Goal: Transaction & Acquisition: Purchase product/service

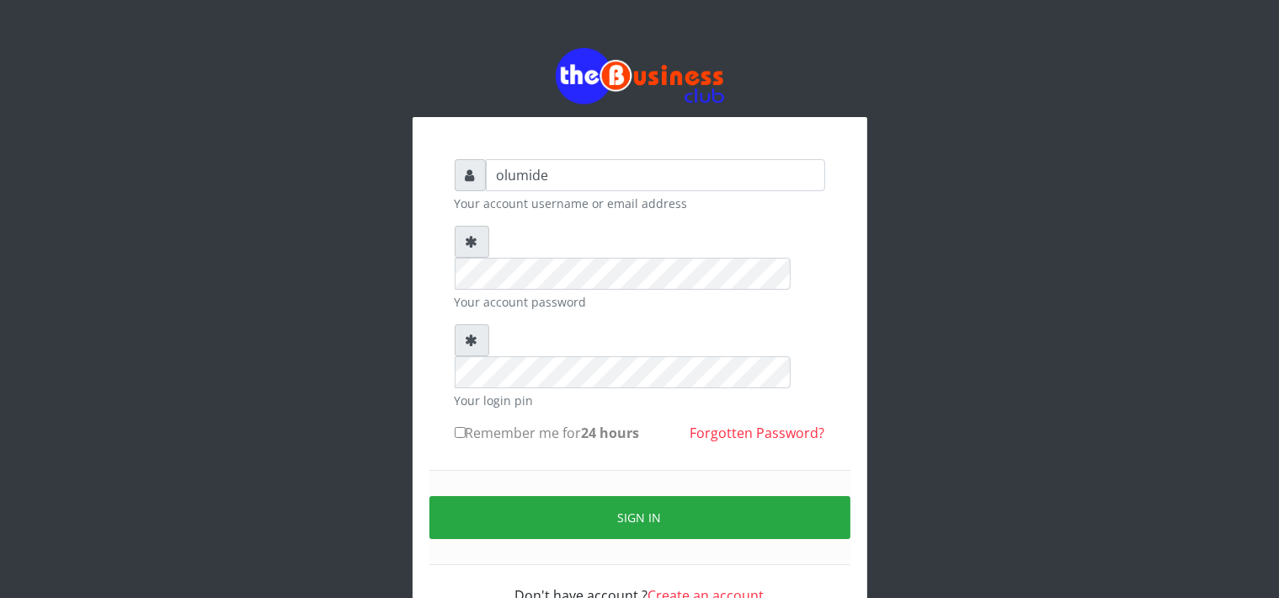
type input "olumide"
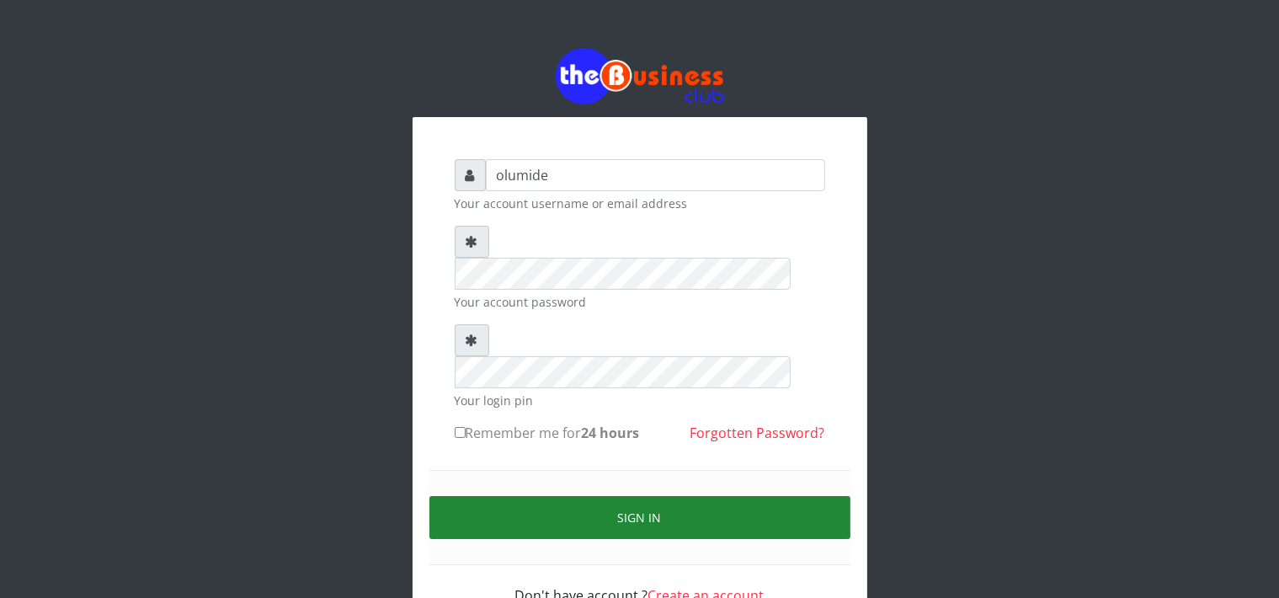
click at [635, 496] on button "Sign in" at bounding box center [639, 517] width 421 height 43
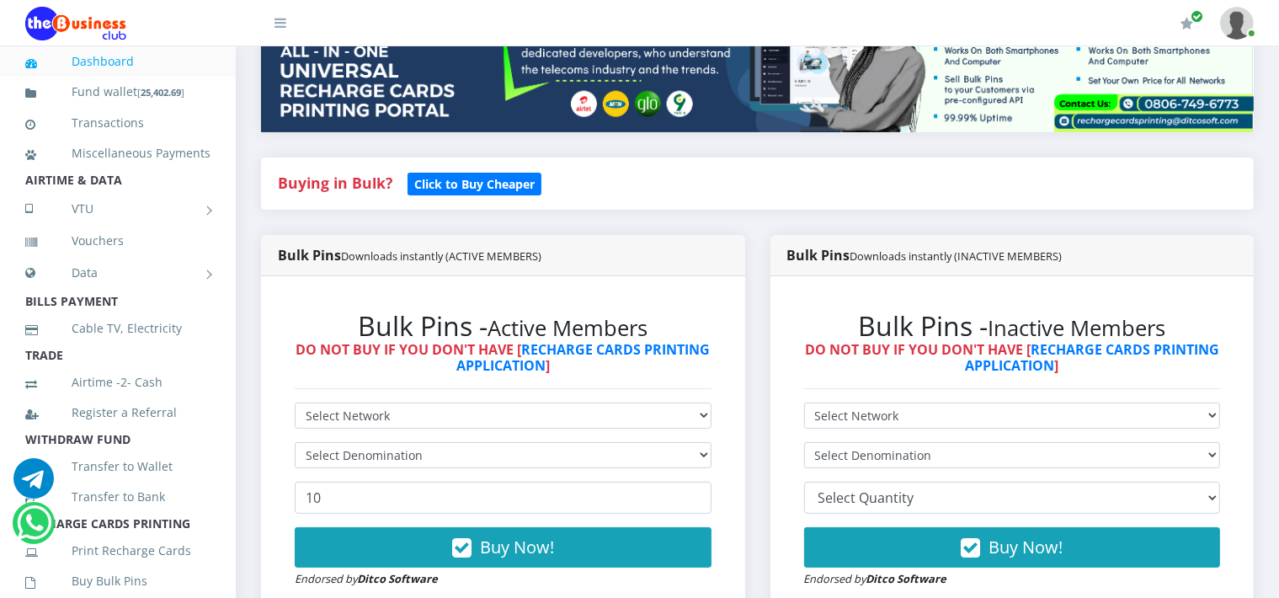
scroll to position [260, 0]
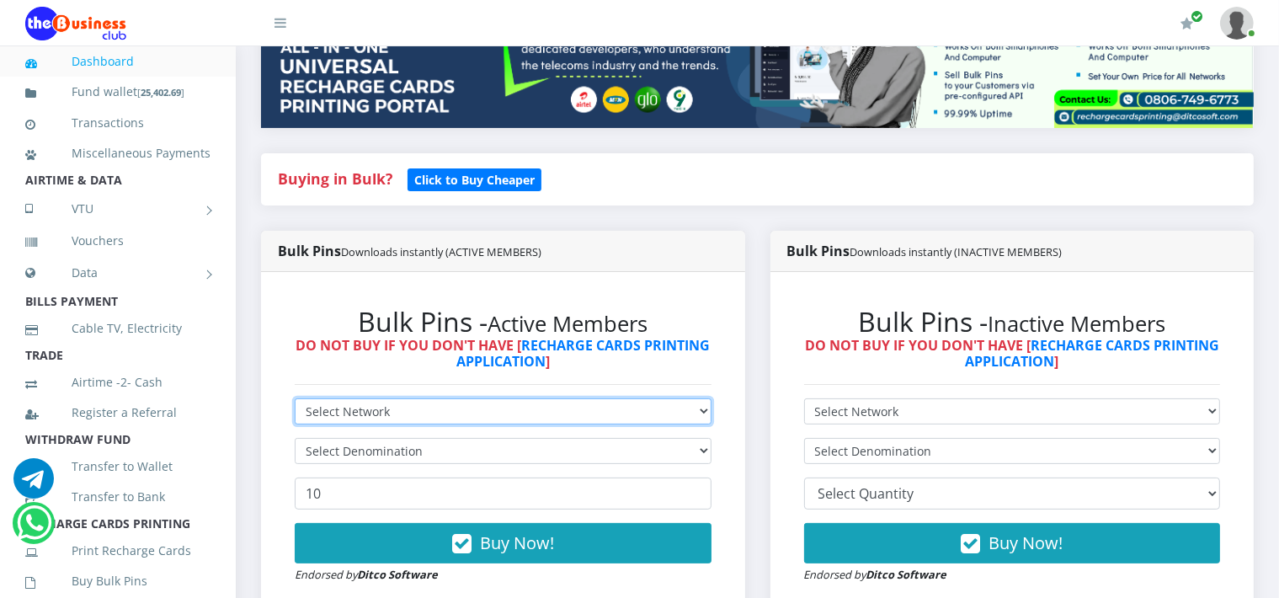
click at [472, 405] on select "Select Network MTN Globacom 9Mobile Airtel" at bounding box center [503, 411] width 417 height 26
select select "Airtel"
click at [295, 398] on select "Select Network MTN Globacom 9Mobile Airtel" at bounding box center [503, 411] width 417 height 26
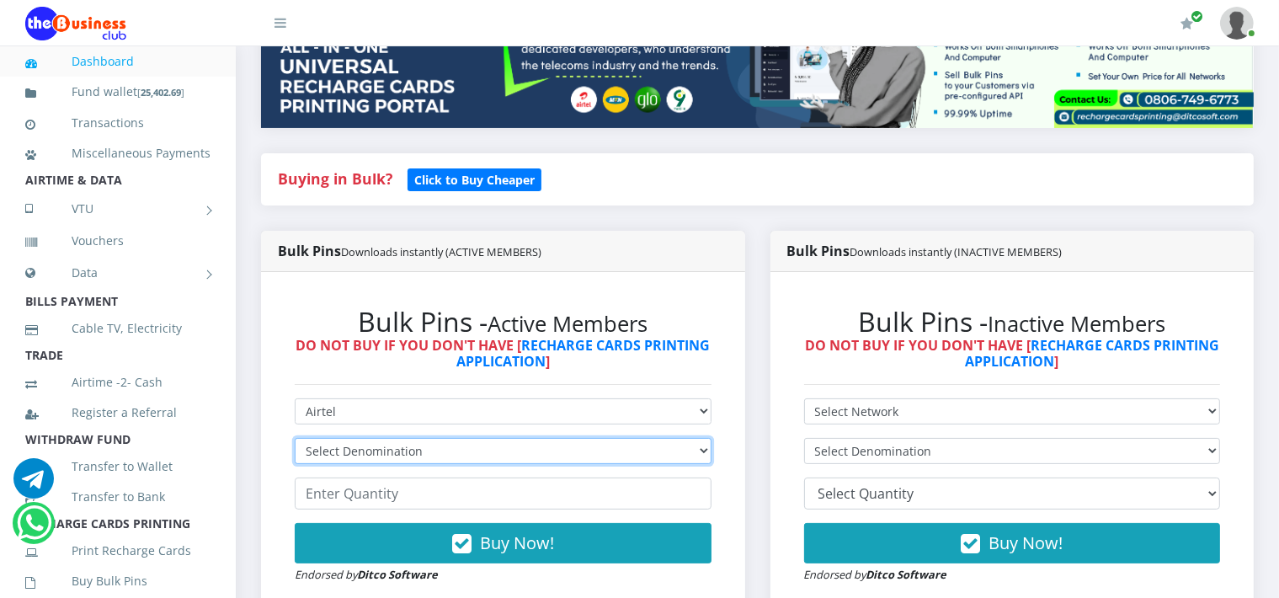
click at [361, 445] on select "Select Denomination Airtel NGN100 - ₦96.38 Airtel NGN200 - ₦192.76 Airtel NGN50…" at bounding box center [503, 451] width 417 height 26
select select "192.76-200"
click at [295, 438] on select "Select Denomination Airtel NGN100 - ₦96.38 Airtel NGN200 - ₦192.76 Airtel NGN50…" at bounding box center [503, 451] width 417 height 26
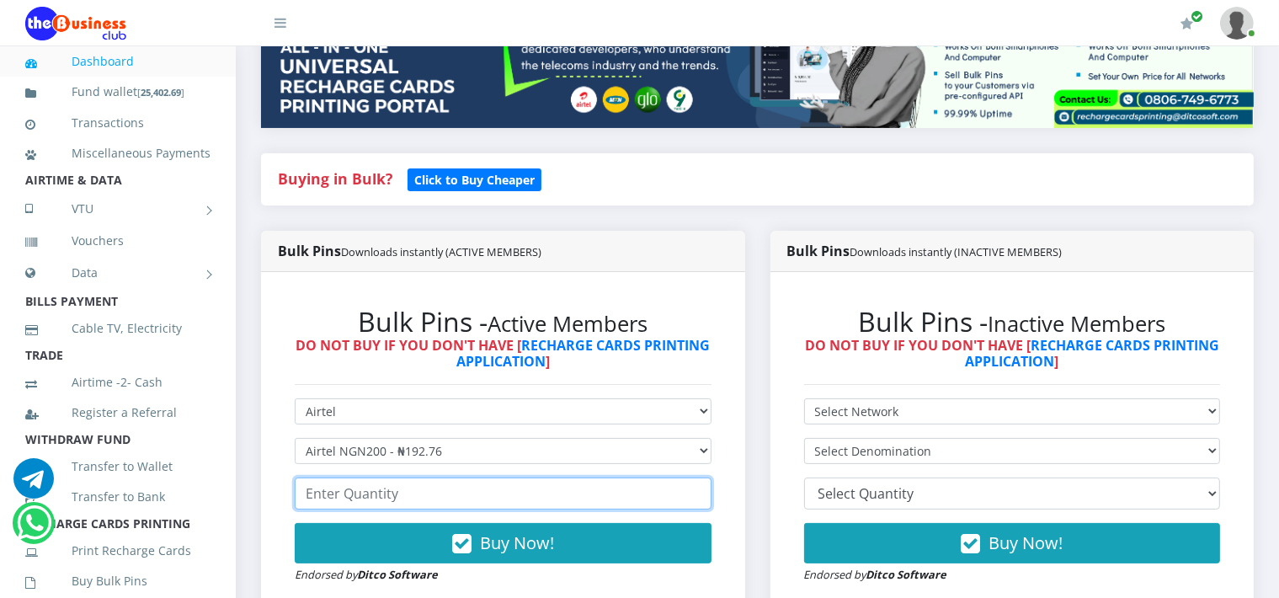
click at [424, 481] on input "number" at bounding box center [503, 493] width 417 height 32
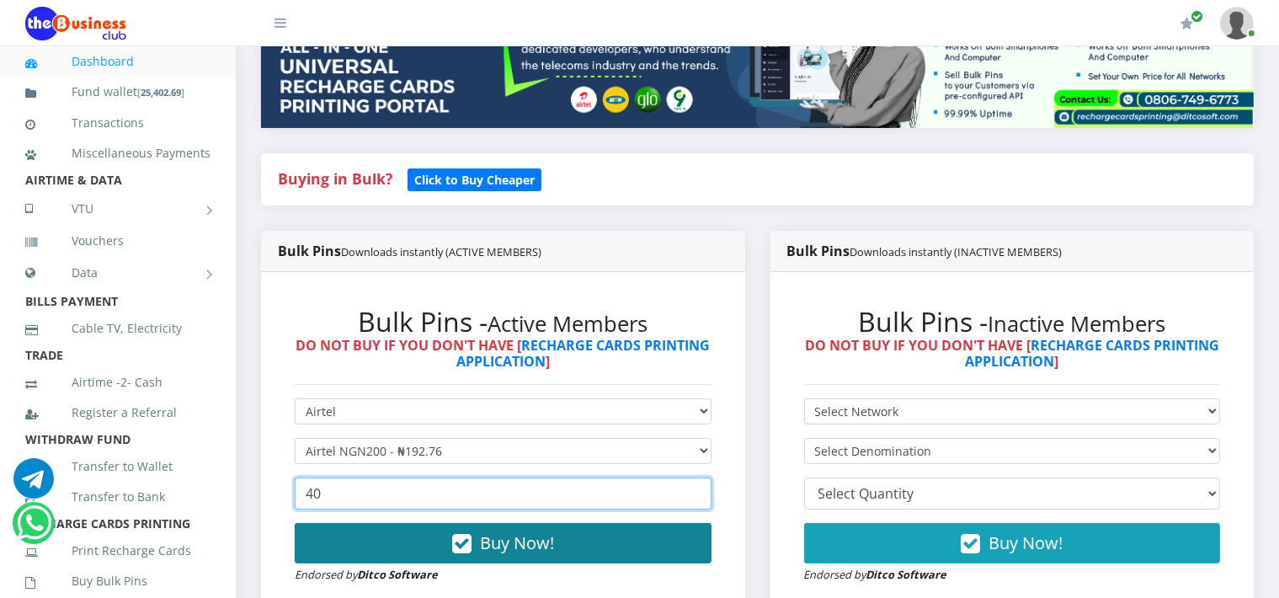
type input "40"
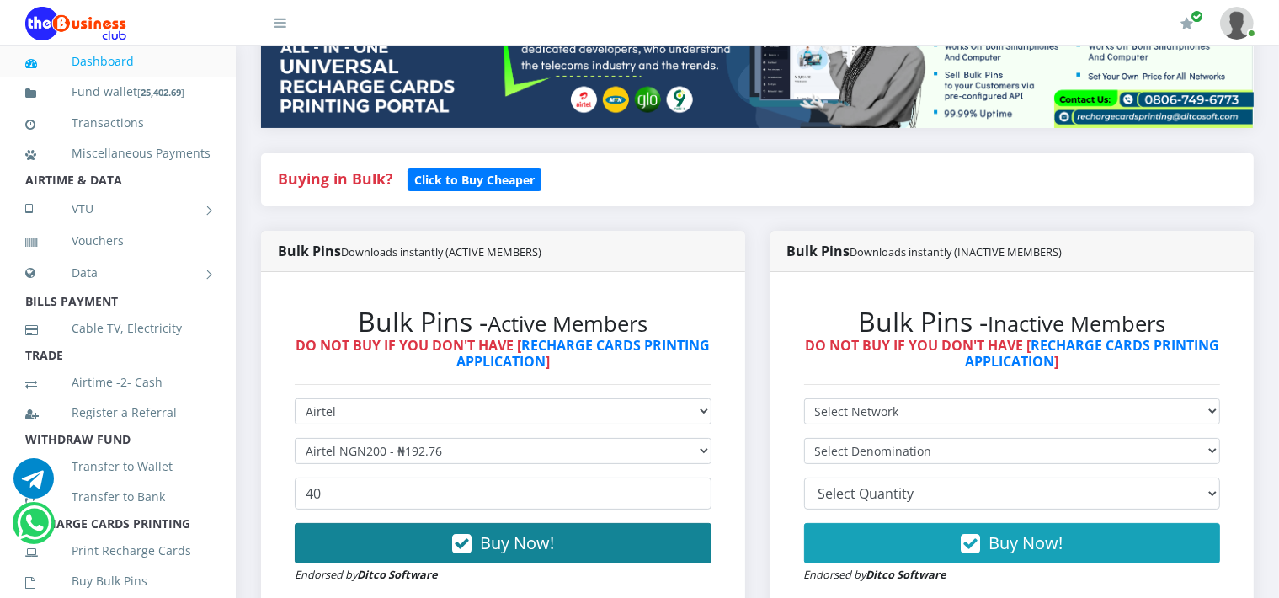
click at [512, 545] on span "Buy Now!" at bounding box center [517, 542] width 74 height 23
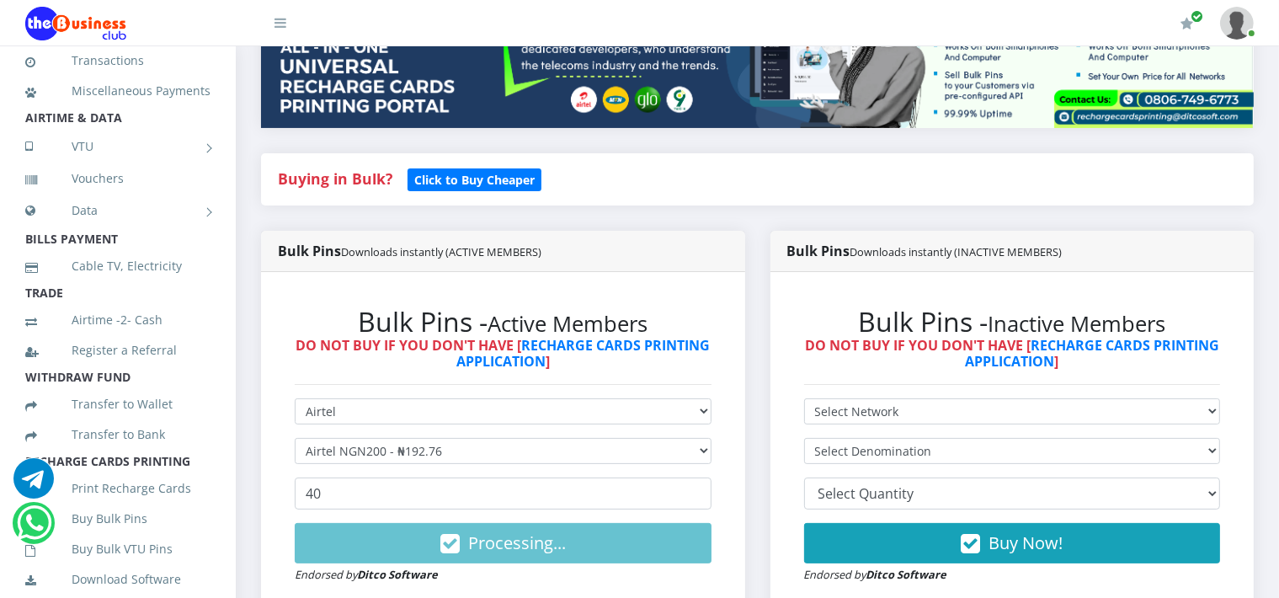
scroll to position [0, 0]
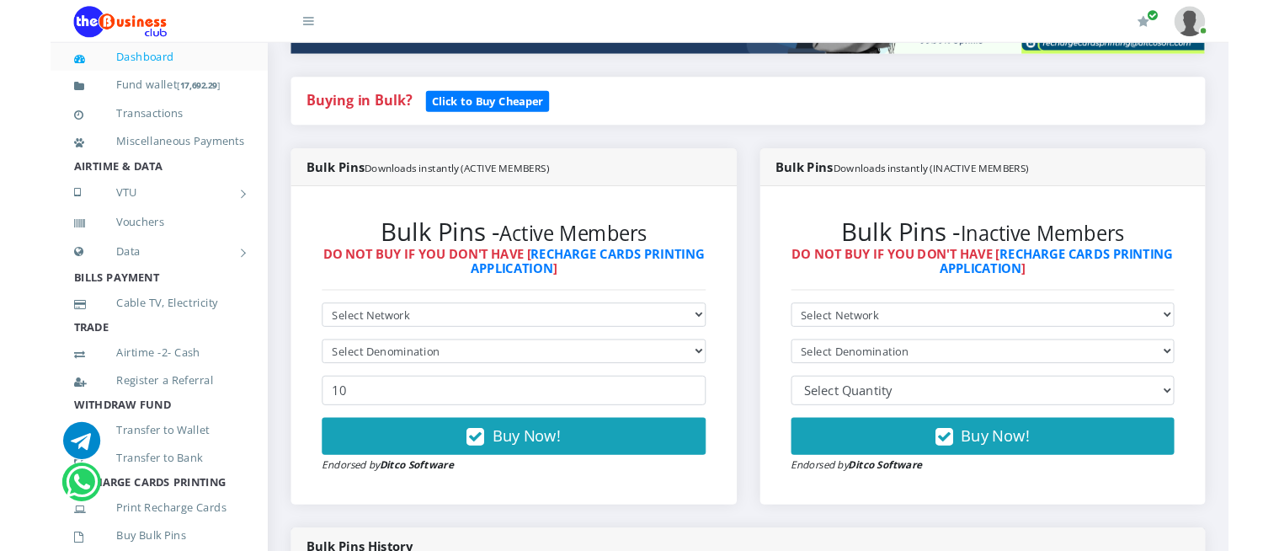
scroll to position [364, 0]
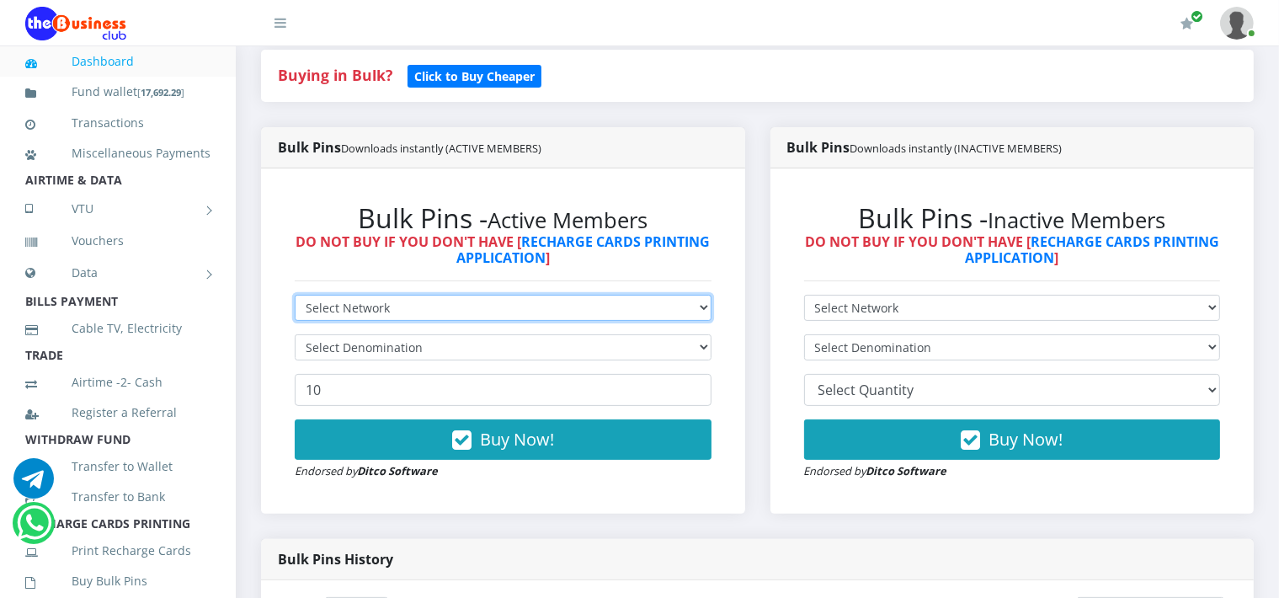
click at [455, 311] on select "Select Network MTN Globacom 9Mobile Airtel" at bounding box center [503, 308] width 417 height 26
select select "Airtel"
click at [295, 295] on select "Select Network MTN Globacom 9Mobile Airtel" at bounding box center [503, 308] width 417 height 26
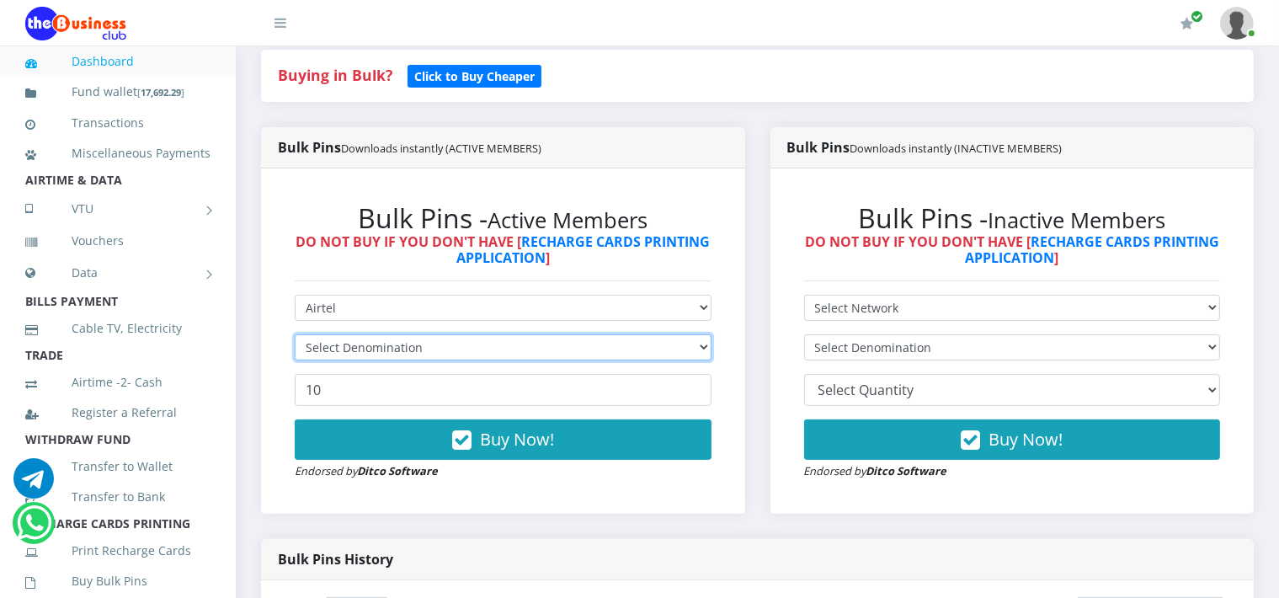
click at [376, 343] on select "Select Denomination" at bounding box center [503, 347] width 417 height 26
click at [497, 347] on select "Select Denomination" at bounding box center [503, 347] width 417 height 26
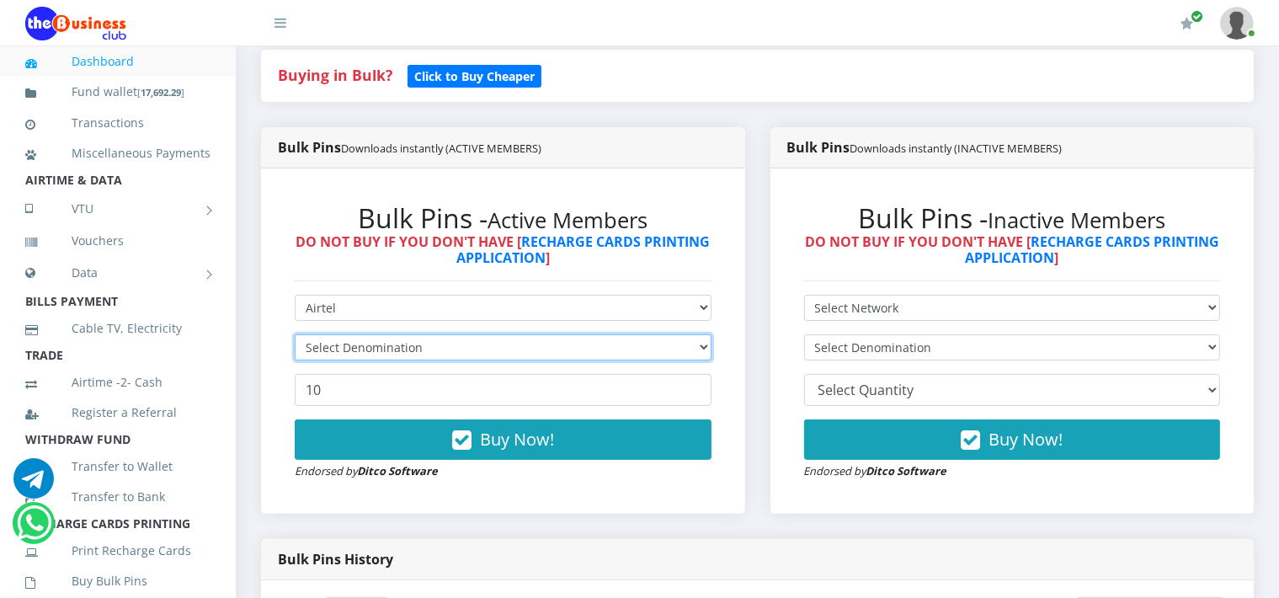
click at [497, 347] on select "Select Denomination" at bounding box center [503, 347] width 417 height 26
click at [497, 347] on select "Select Denomination Airtel NGN100 - ₦96.38 Airtel NGN200 - ₦192.76 Airtel NGN50…" at bounding box center [503, 347] width 417 height 26
select select "96.38-100"
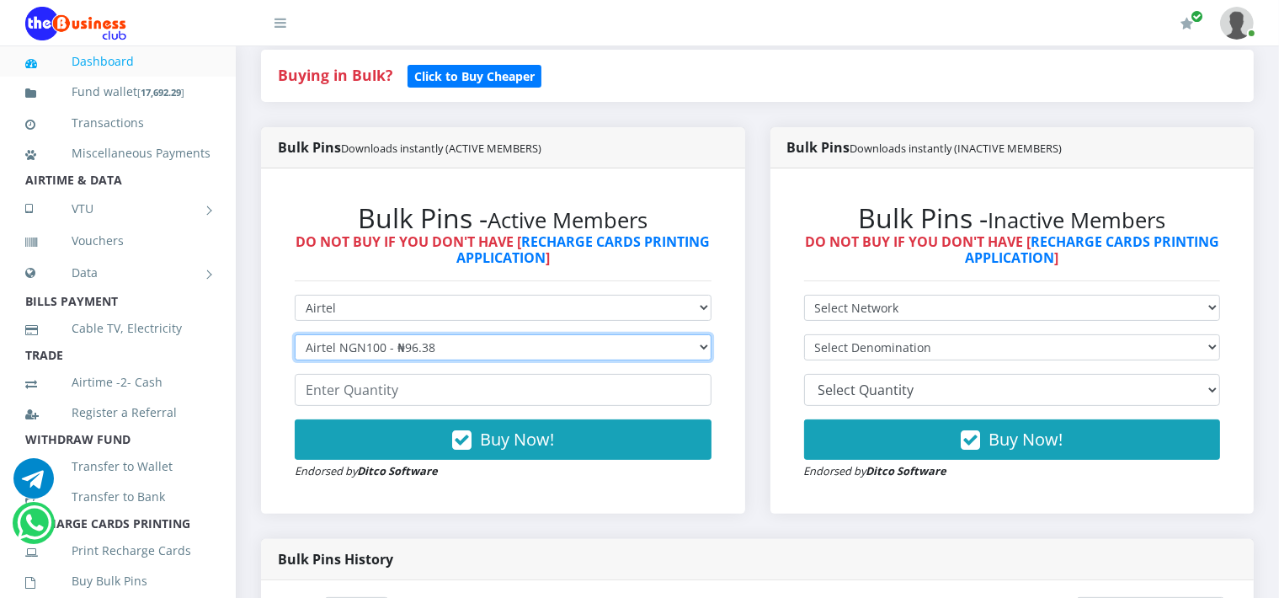
click at [295, 334] on select "Select Denomination Airtel NGN100 - ₦96.38 Airtel NGN200 - ₦192.76 Airtel NGN50…" at bounding box center [503, 347] width 417 height 26
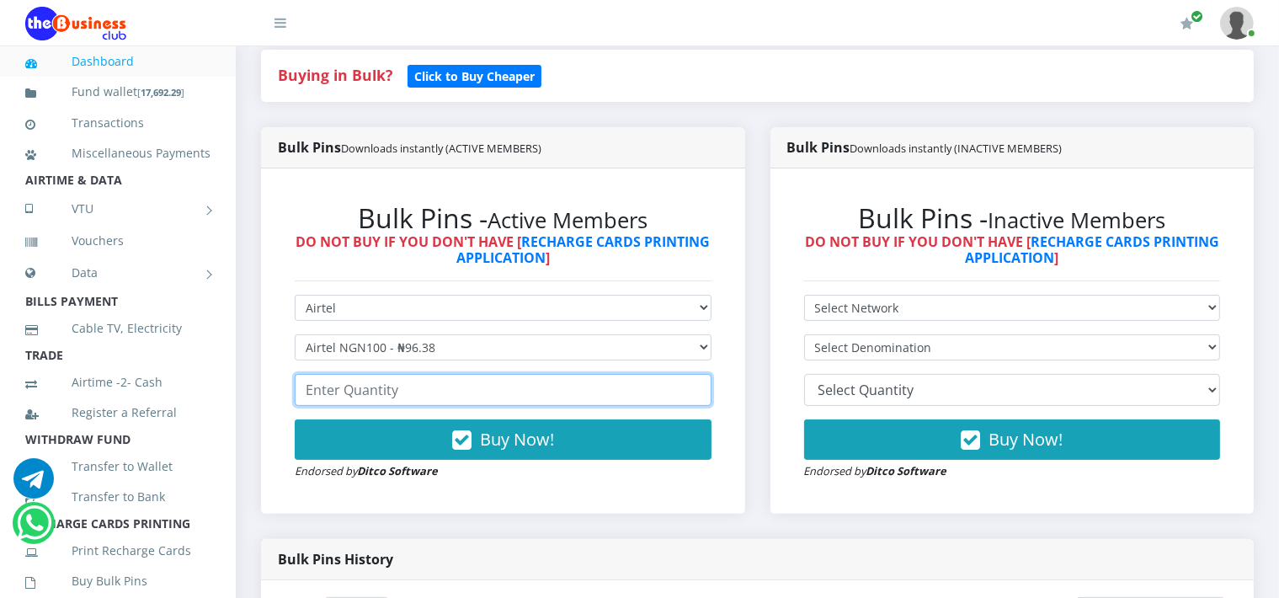
click at [414, 385] on input "number" at bounding box center [503, 390] width 417 height 32
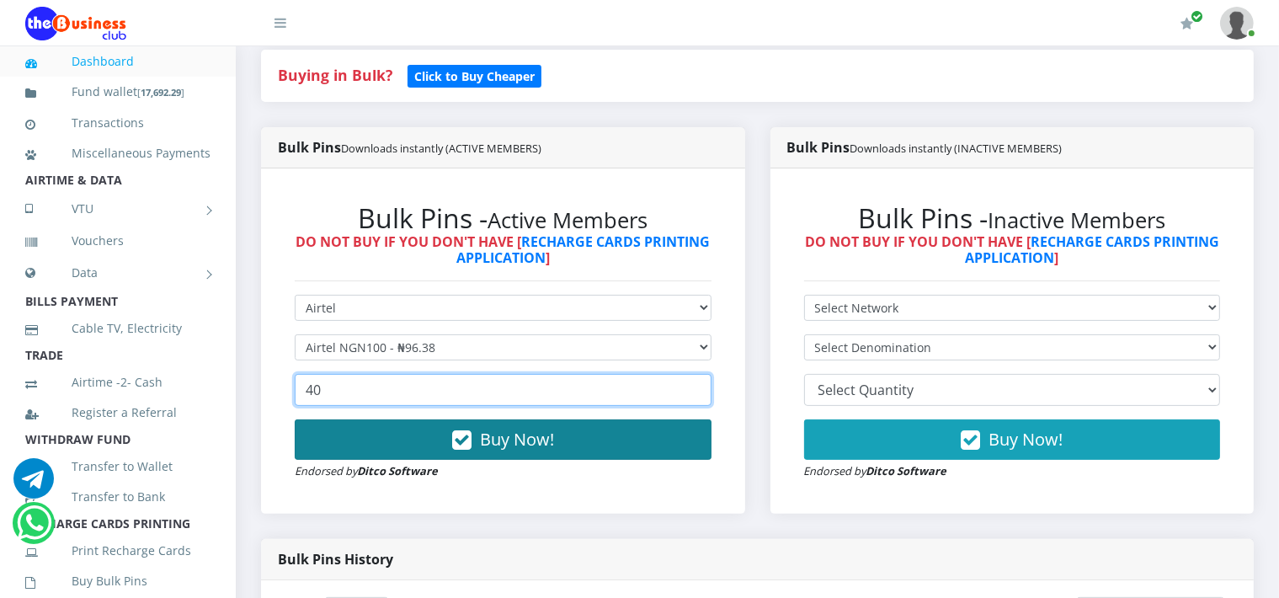
type input "40"
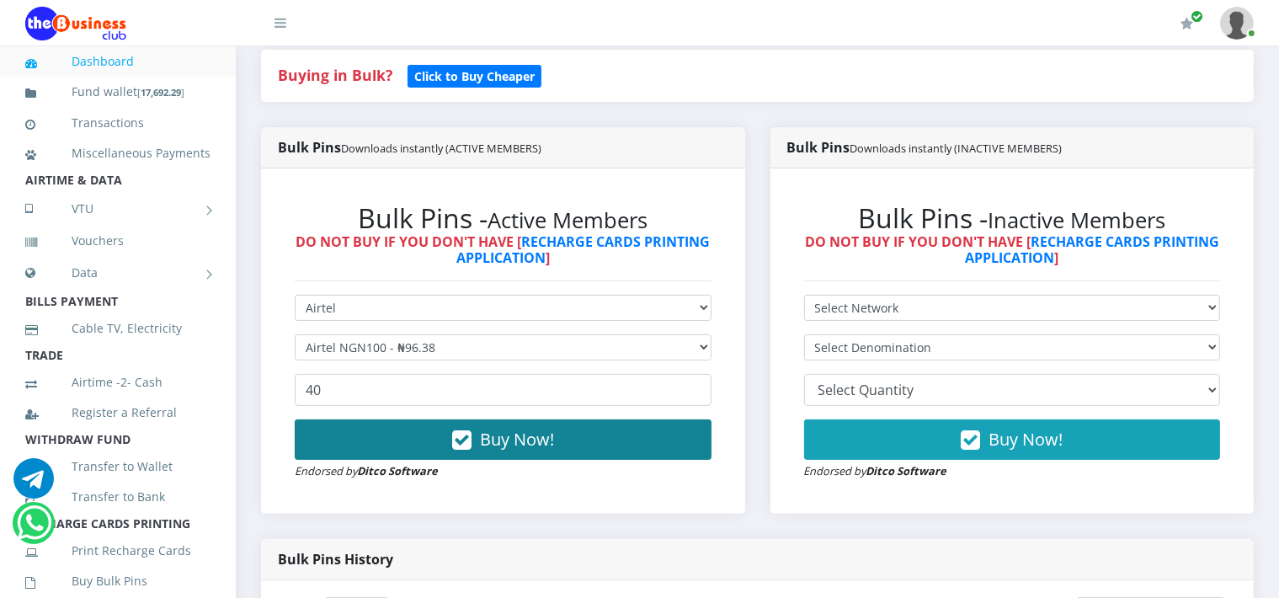
click at [525, 442] on span "Buy Now!" at bounding box center [517, 439] width 74 height 23
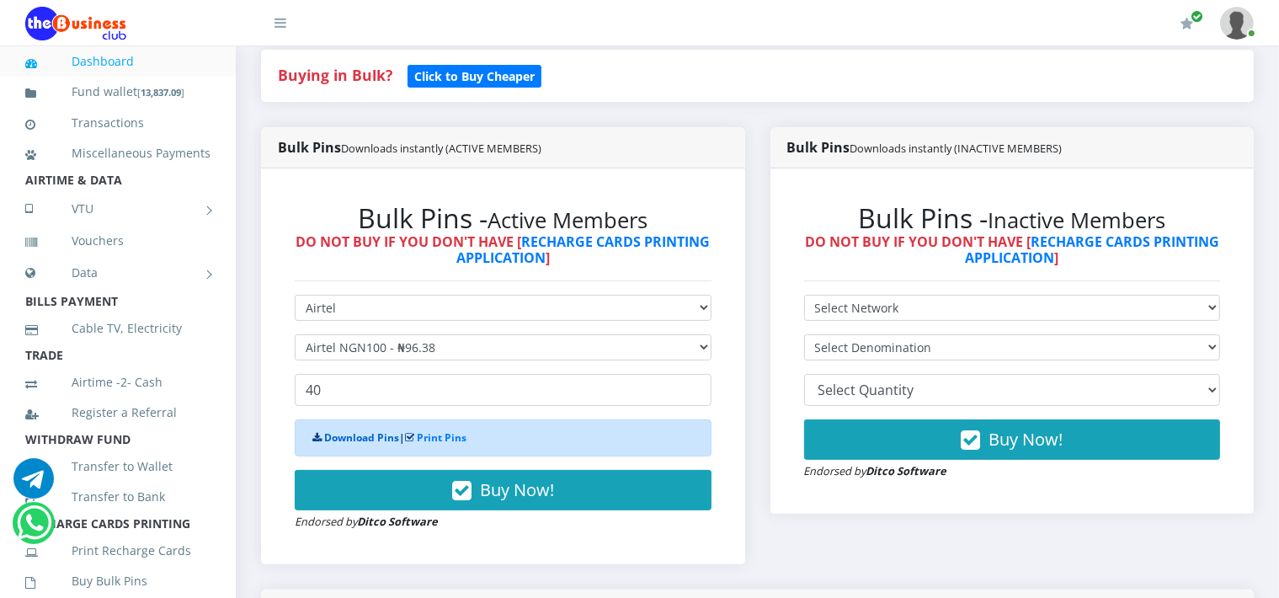
click at [365, 436] on link "Download Pins" at bounding box center [361, 437] width 75 height 14
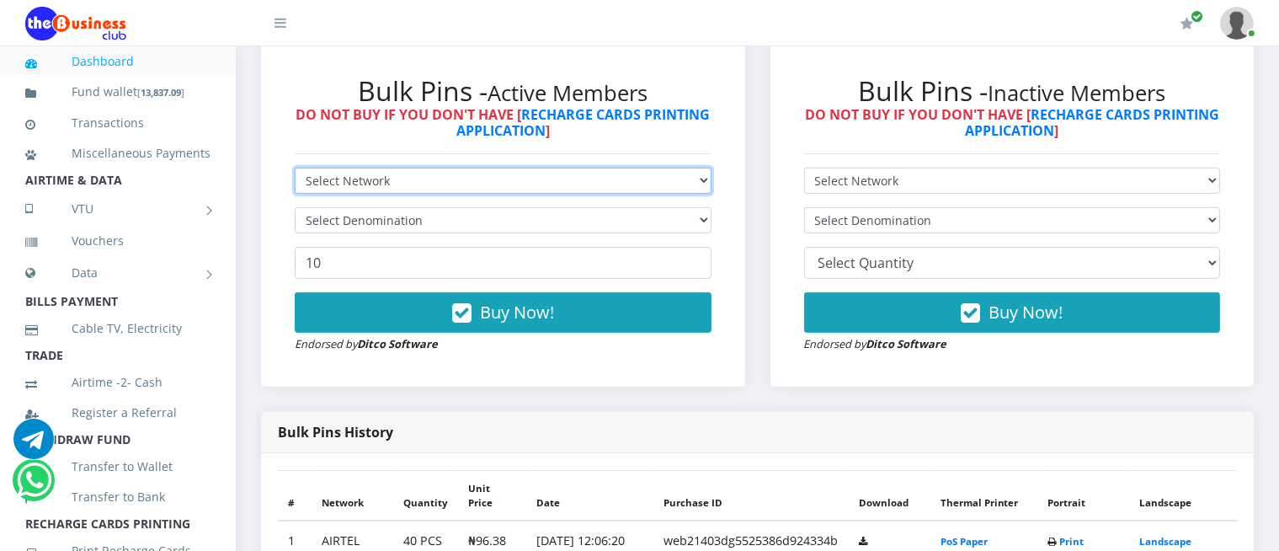
click at [380, 177] on select "Select Network MTN Globacom 9Mobile Airtel" at bounding box center [503, 181] width 417 height 26
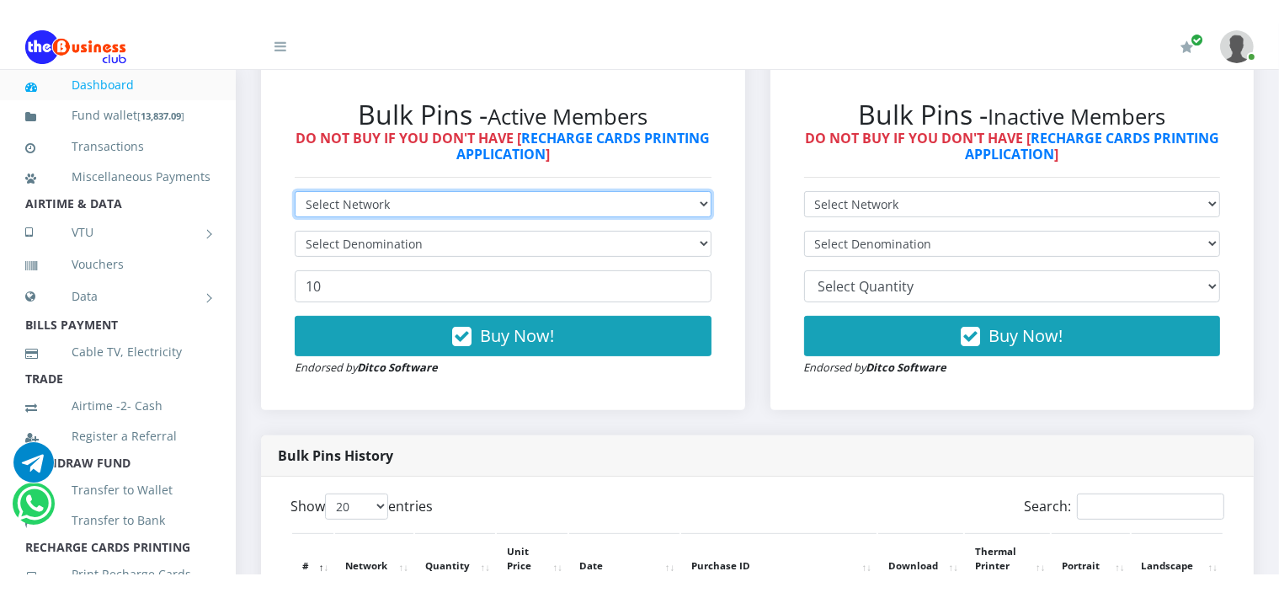
scroll to position [364, 0]
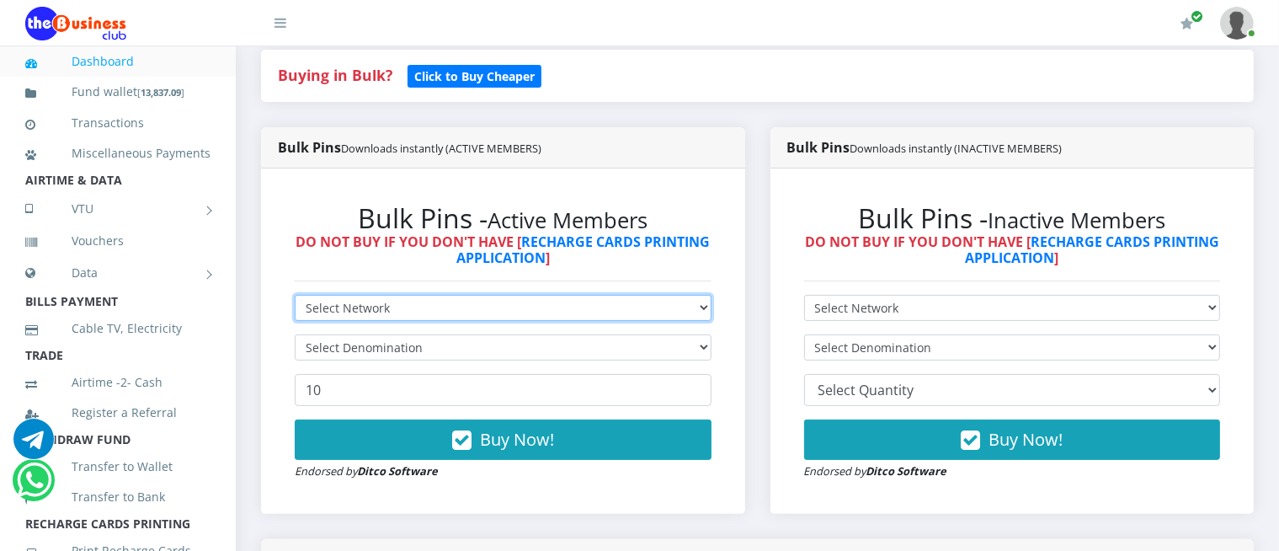
select select "MTN"
click at [295, 295] on select "Select Network MTN Globacom 9Mobile Airtel" at bounding box center [503, 308] width 417 height 26
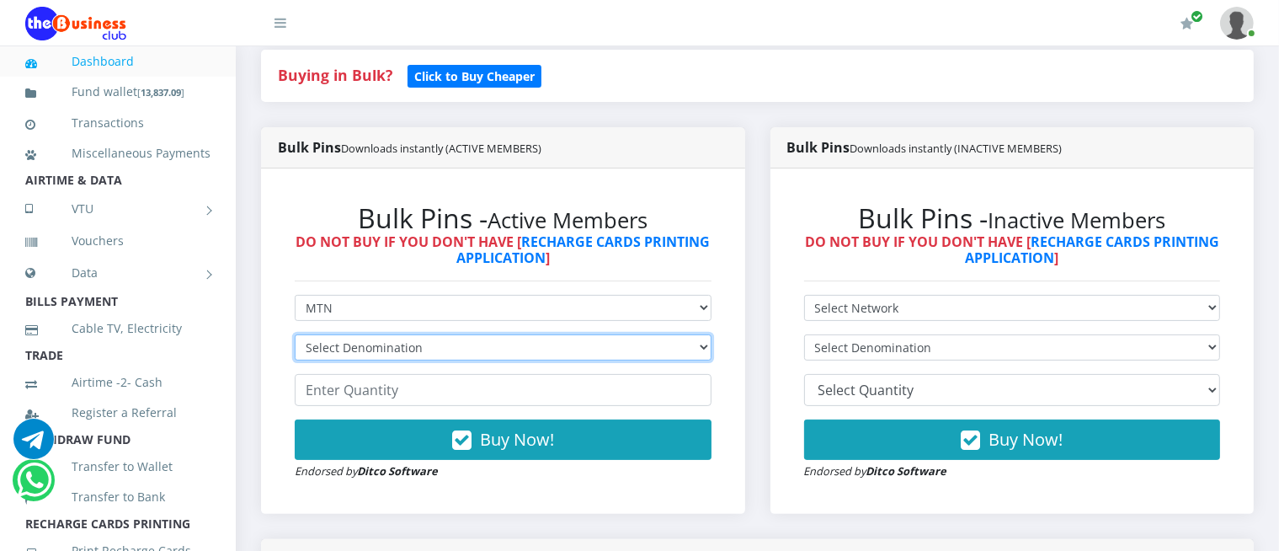
click at [370, 352] on select "Select Denomination MTN NGN100 - ₦96.99 MTN NGN200 - ₦193.98 MTN NGN400 - ₦387.…" at bounding box center [503, 347] width 417 height 26
select select "193.98-200"
click at [295, 334] on select "Select Denomination MTN NGN100 - ₦96.99 MTN NGN200 - ₦193.98 MTN NGN400 - ₦387.…" at bounding box center [503, 347] width 417 height 26
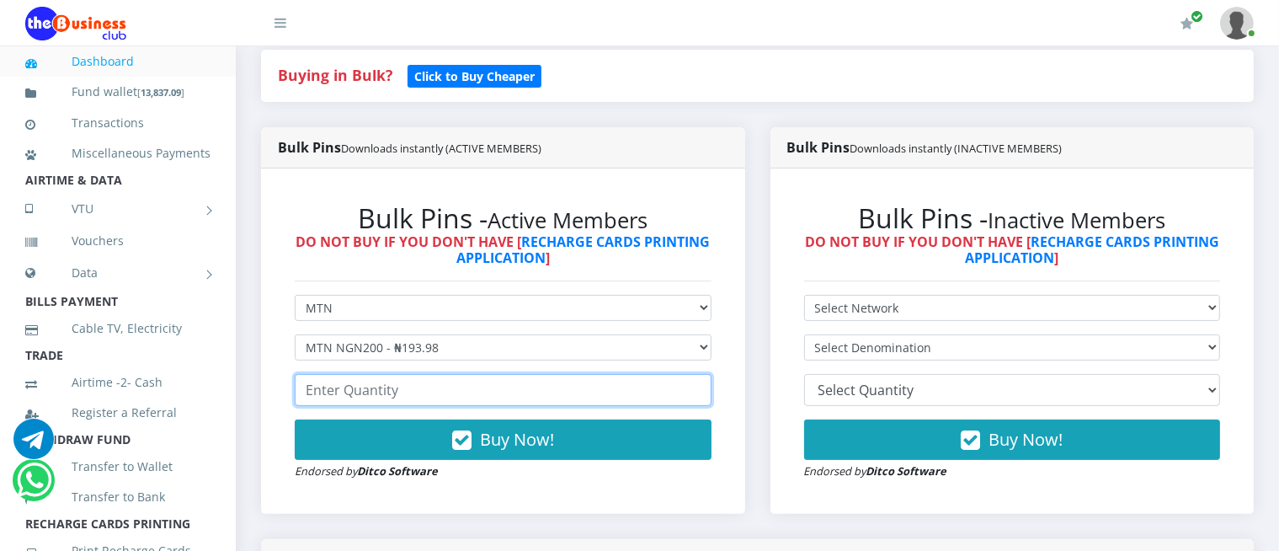
click at [411, 391] on input "number" at bounding box center [503, 390] width 417 height 32
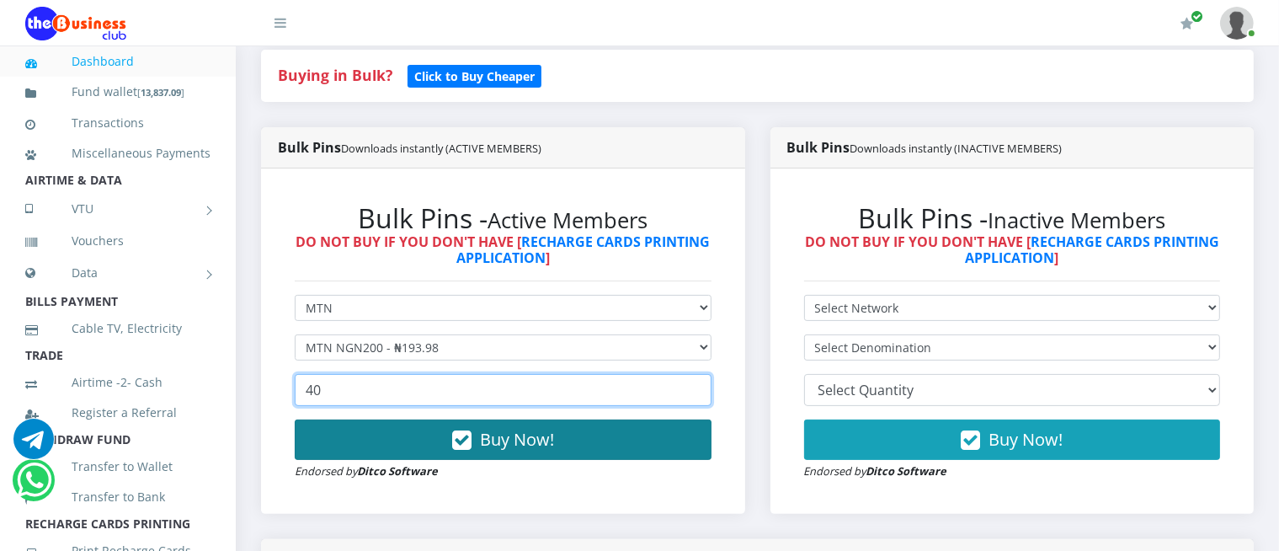
type input "40"
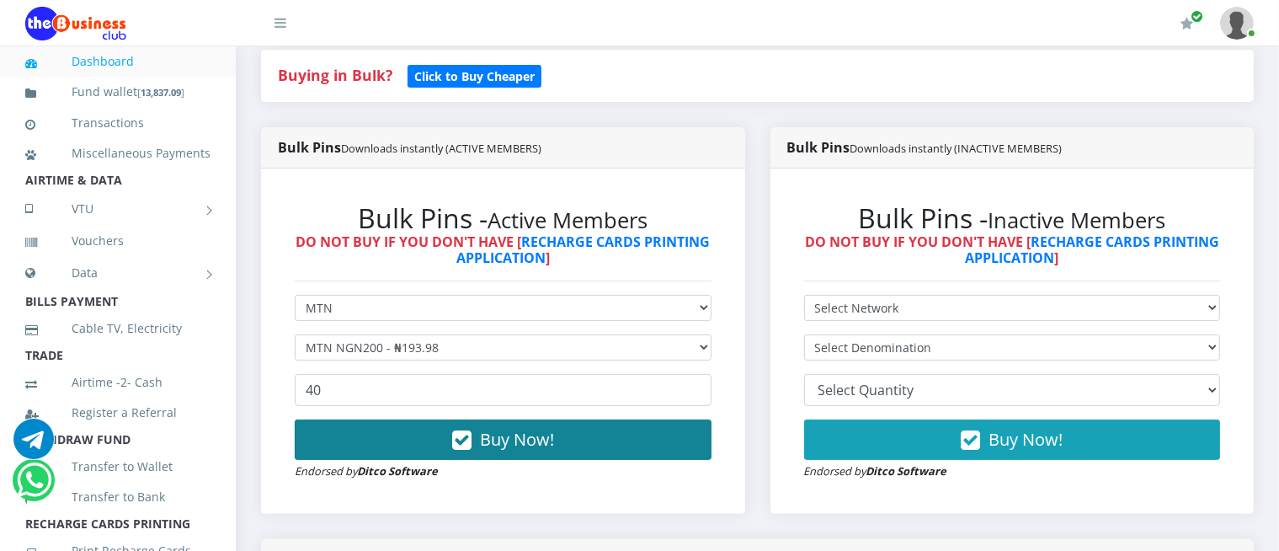
click at [544, 440] on span "Buy Now!" at bounding box center [517, 439] width 74 height 23
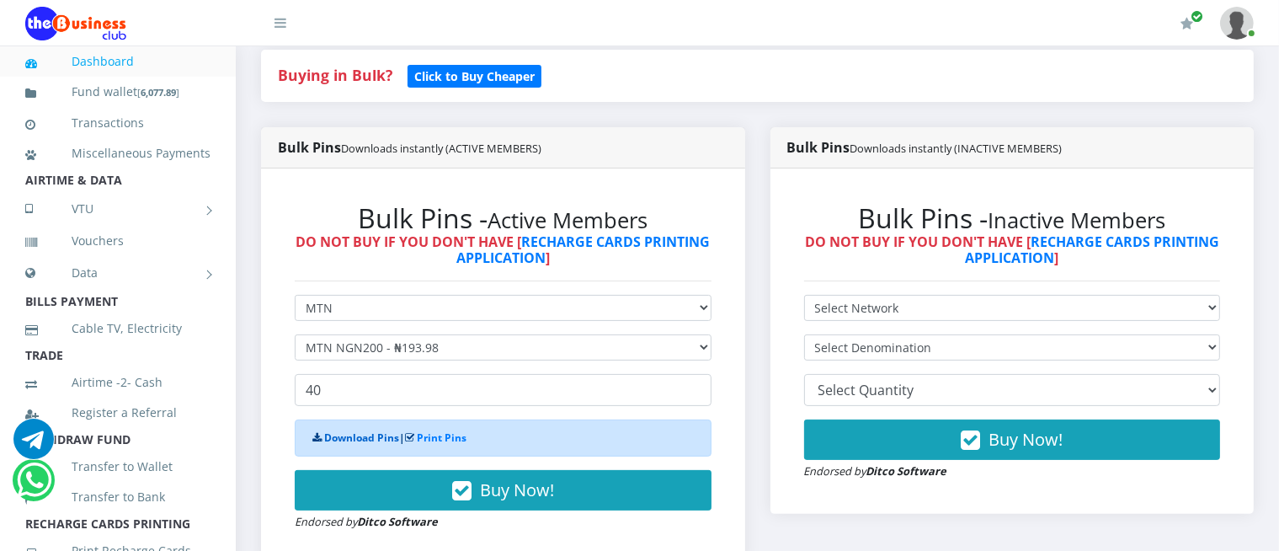
click at [347, 433] on link "Download Pins" at bounding box center [361, 437] width 75 height 14
click at [358, 442] on link "Download Pins" at bounding box center [361, 437] width 75 height 14
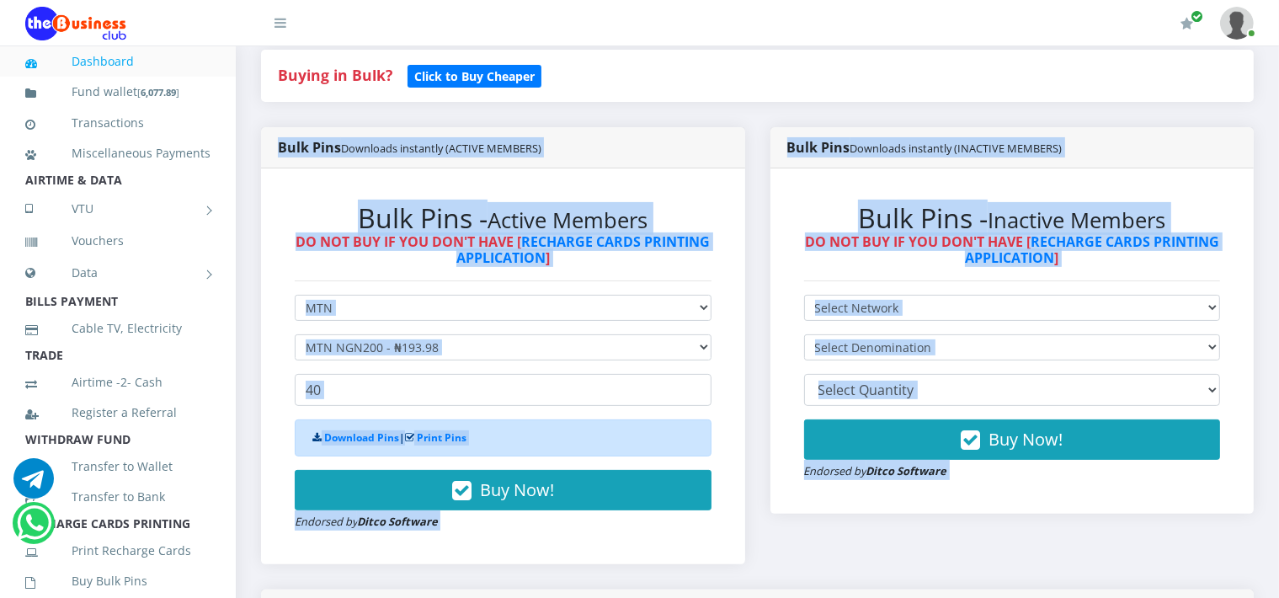
drag, startPoint x: 1278, startPoint y: 104, endPoint x: 1279, endPoint y: 152, distance: 48.8
click at [1168, 80] on h4 "Buying in Bulk?   Click to Buy Cheaper" at bounding box center [757, 76] width 959 height 19
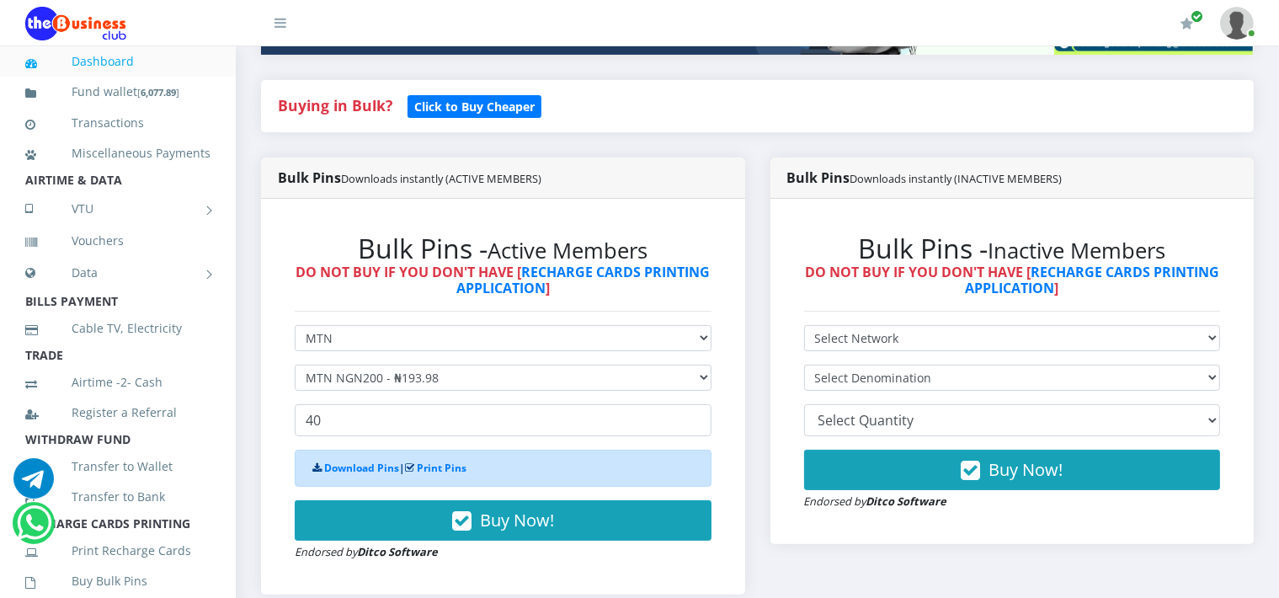
scroll to position [324, 0]
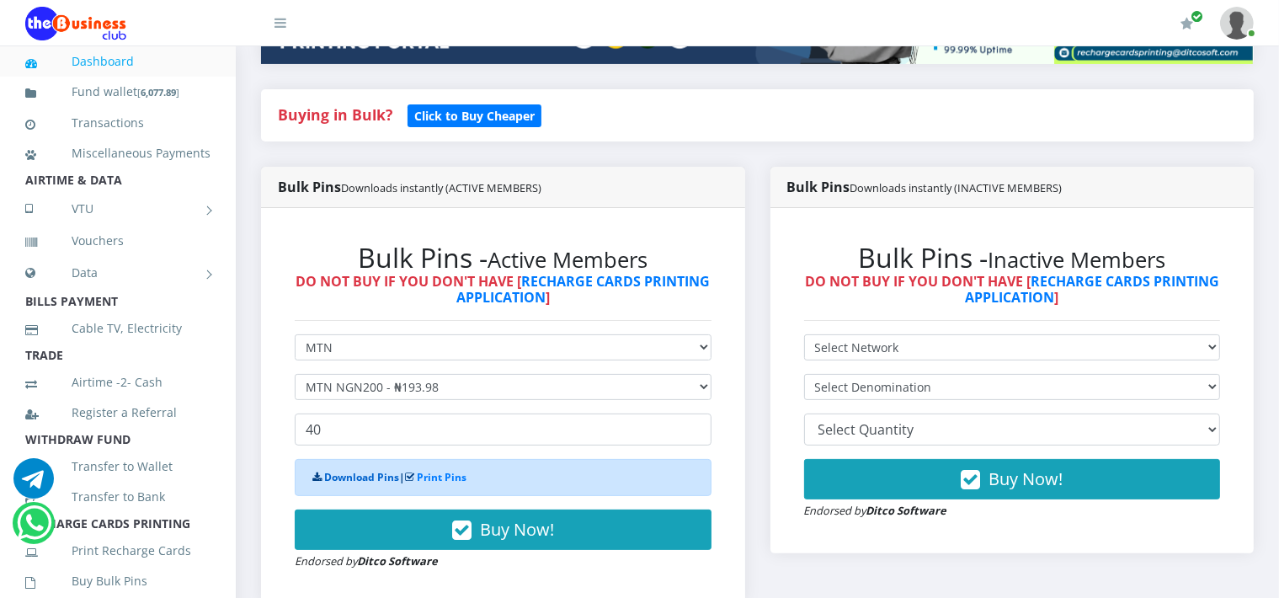
click at [337, 472] on link "Download Pins" at bounding box center [361, 477] width 75 height 14
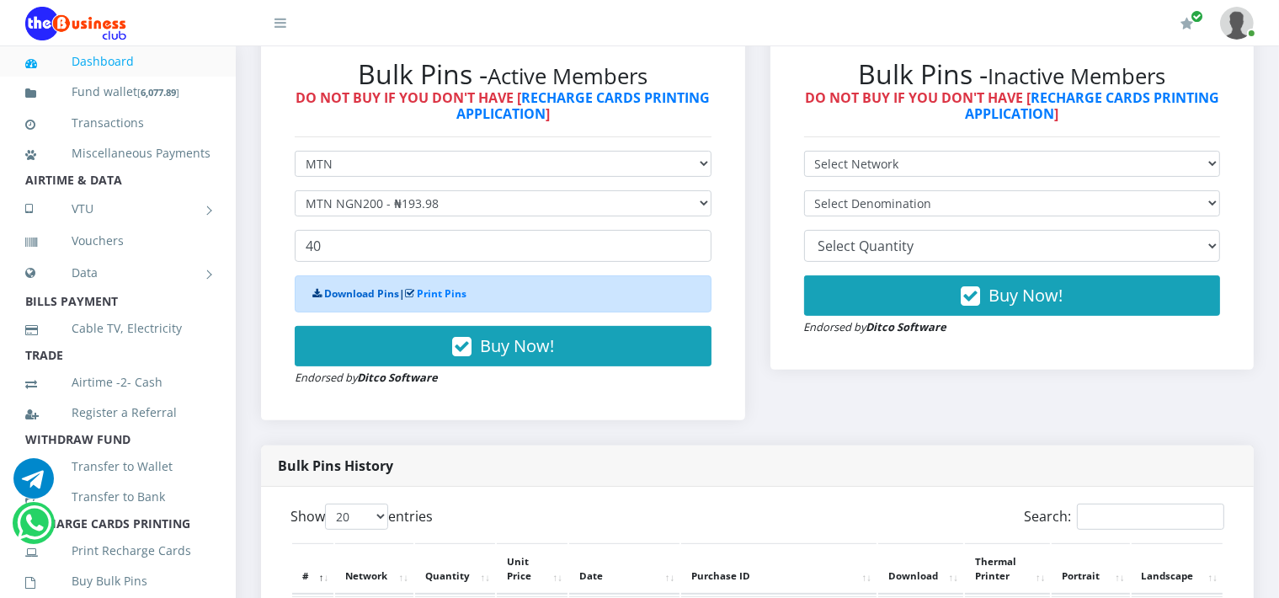
scroll to position [488, 0]
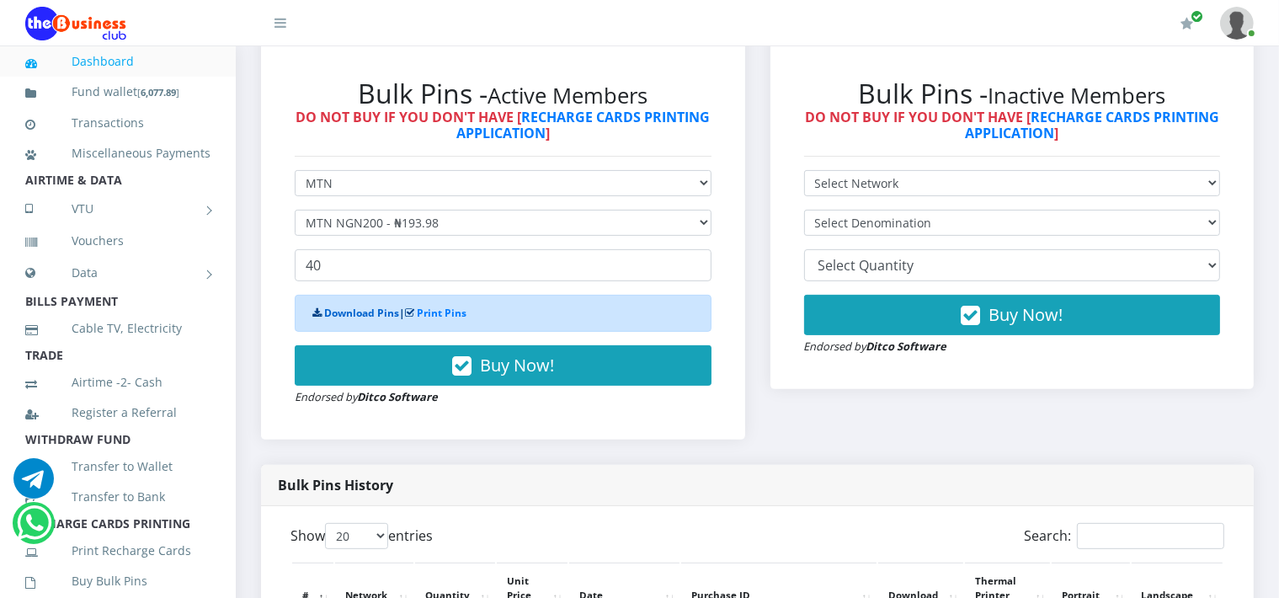
click at [335, 311] on link "Download Pins" at bounding box center [361, 313] width 75 height 14
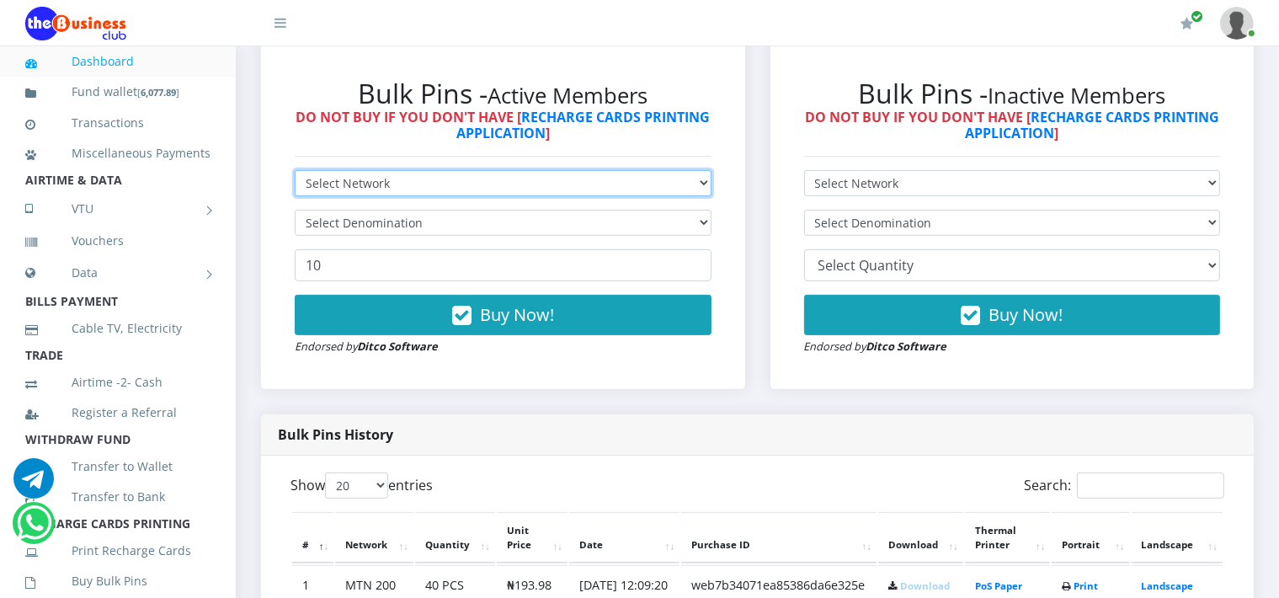
click at [502, 173] on select "Select Network MTN Globacom 9Mobile Airtel" at bounding box center [503, 183] width 417 height 26
select select "MTN"
click at [295, 170] on select "Select Network MTN Globacom 9Mobile Airtel" at bounding box center [503, 183] width 417 height 26
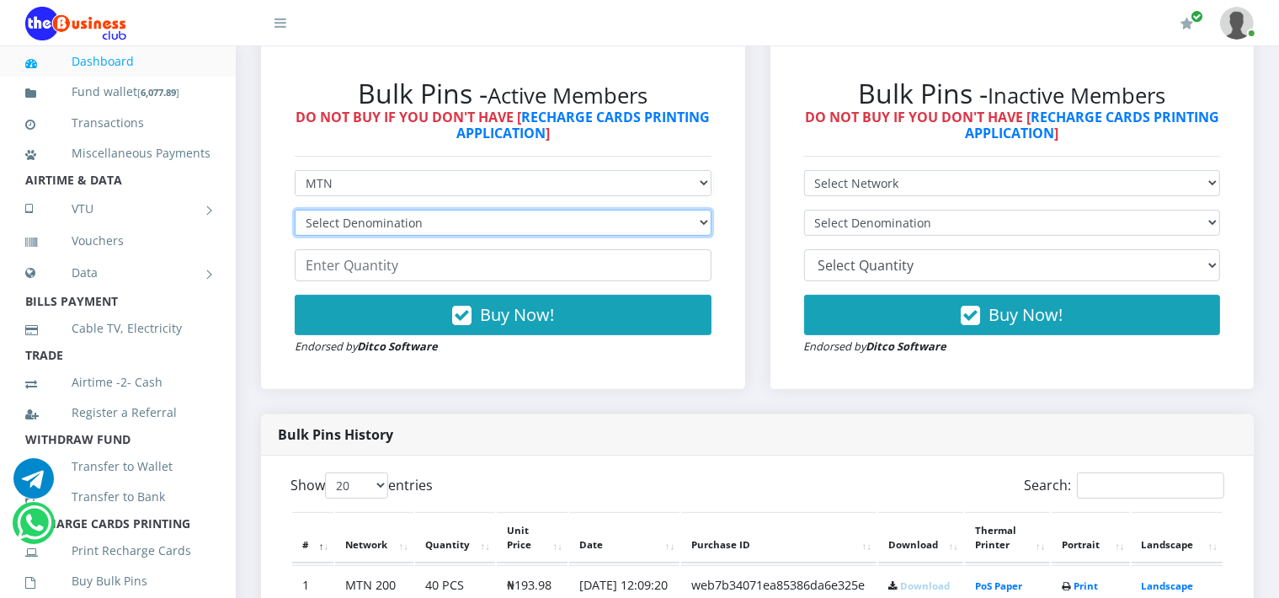
click at [370, 217] on select "Select Denomination MTN NGN100 - ₦96.99 MTN NGN200 - ₦193.98 MTN NGN400 - ₦387.…" at bounding box center [503, 223] width 417 height 26
select select "96.99-100"
click at [295, 210] on select "Select Denomination MTN NGN100 - ₦96.99 MTN NGN200 - ₦193.98 MTN NGN400 - ₦387.…" at bounding box center [503, 223] width 417 height 26
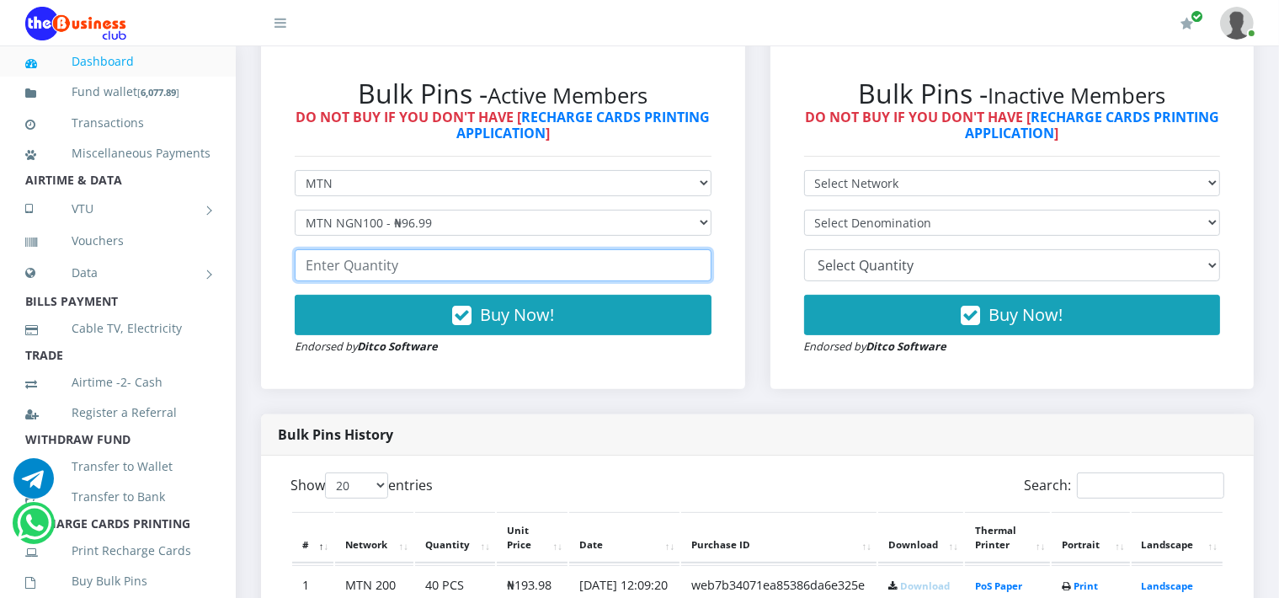
click at [414, 257] on input "number" at bounding box center [503, 265] width 417 height 32
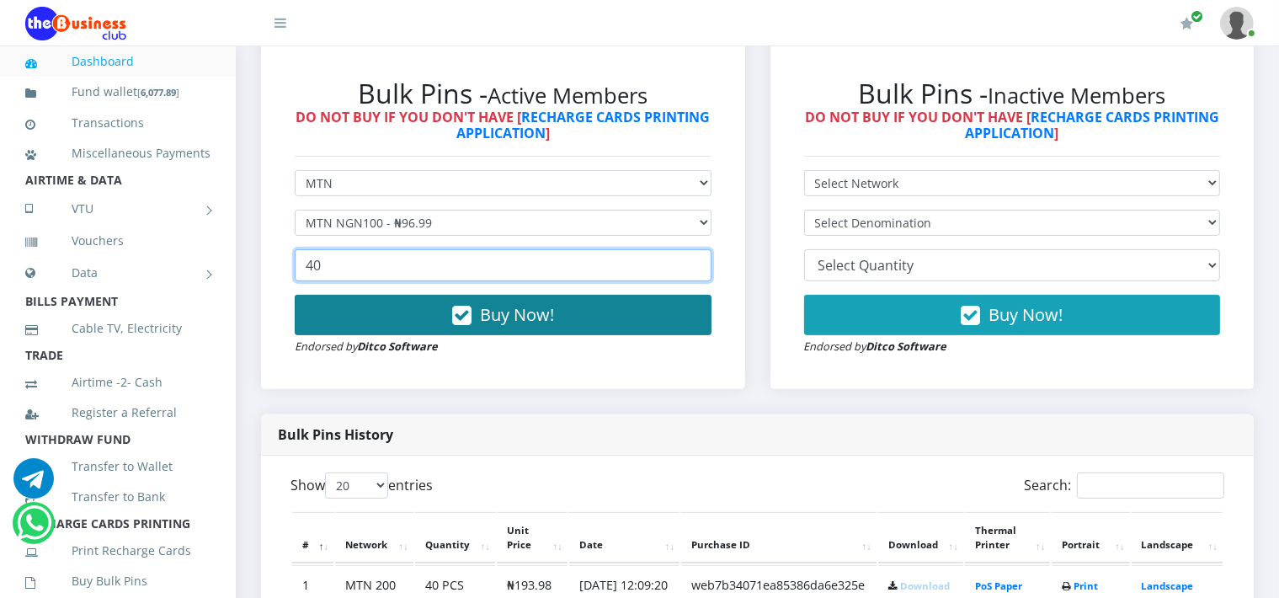
type input "40"
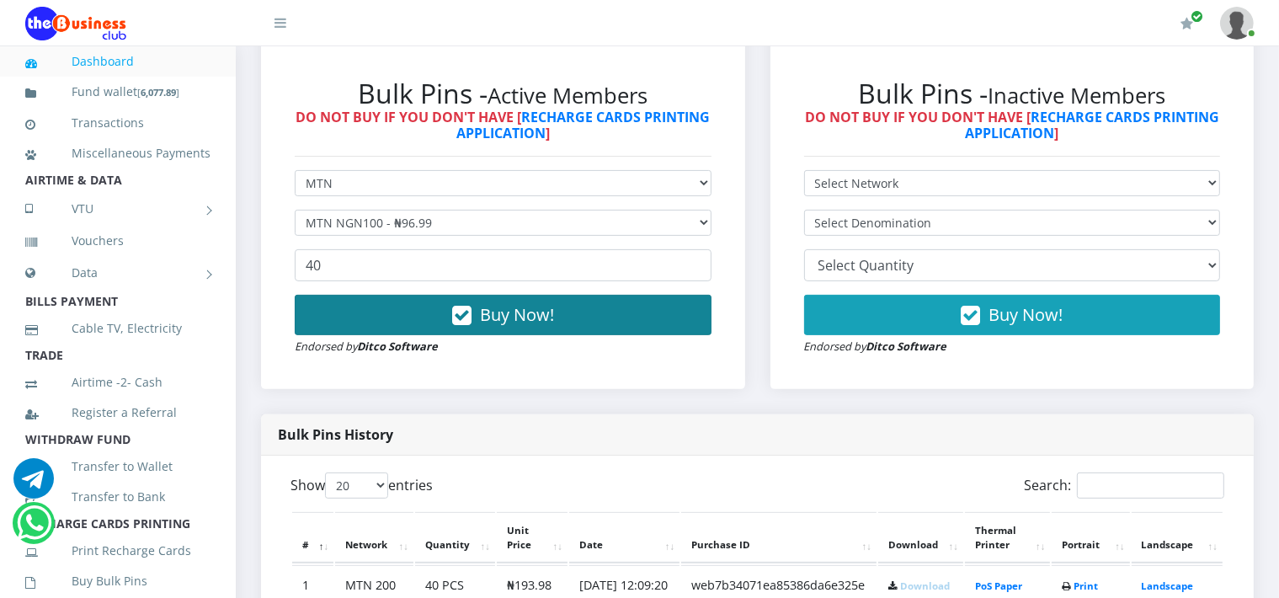
click at [517, 318] on span "Buy Now!" at bounding box center [517, 314] width 74 height 23
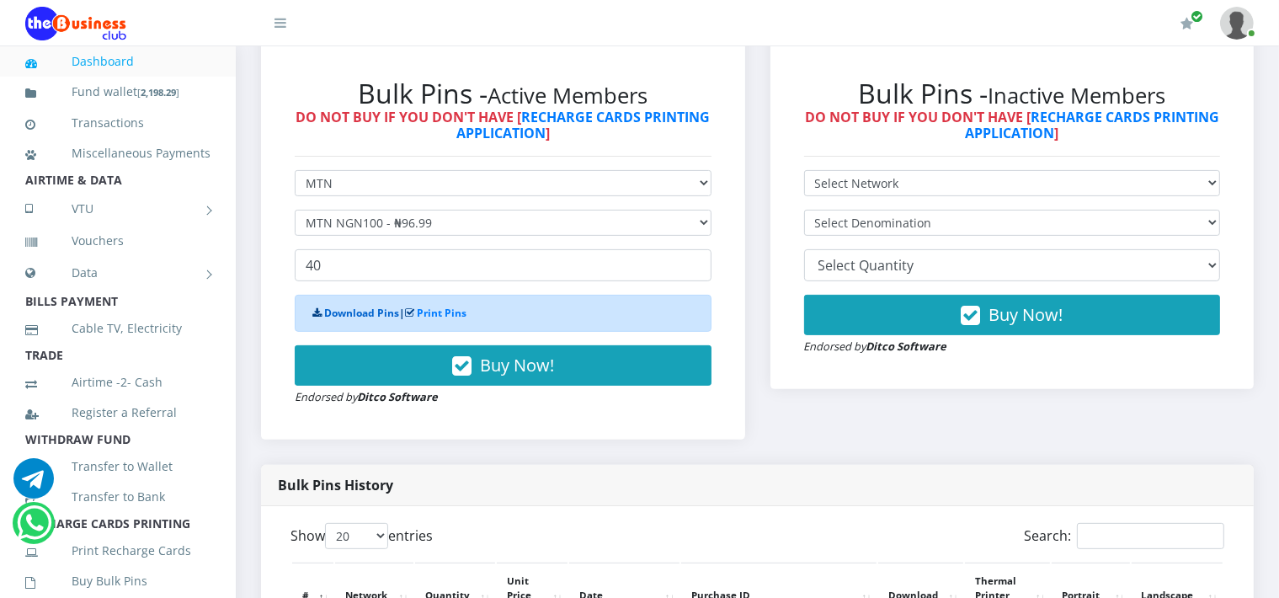
click at [339, 310] on link "Download Pins" at bounding box center [361, 313] width 75 height 14
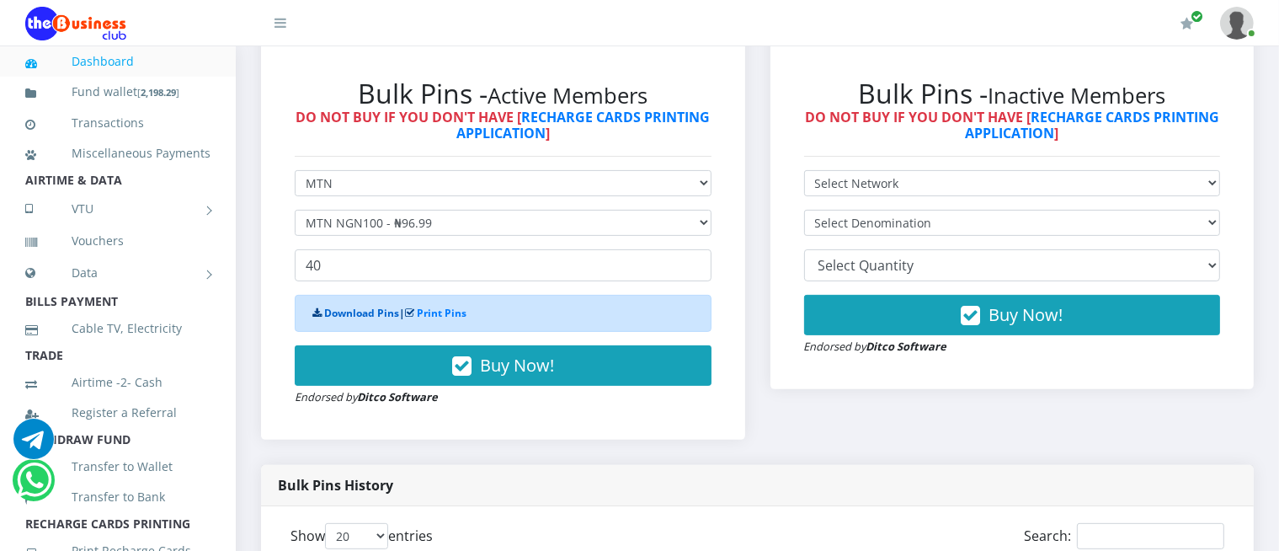
click at [339, 310] on link "Download Pins" at bounding box center [361, 313] width 75 height 14
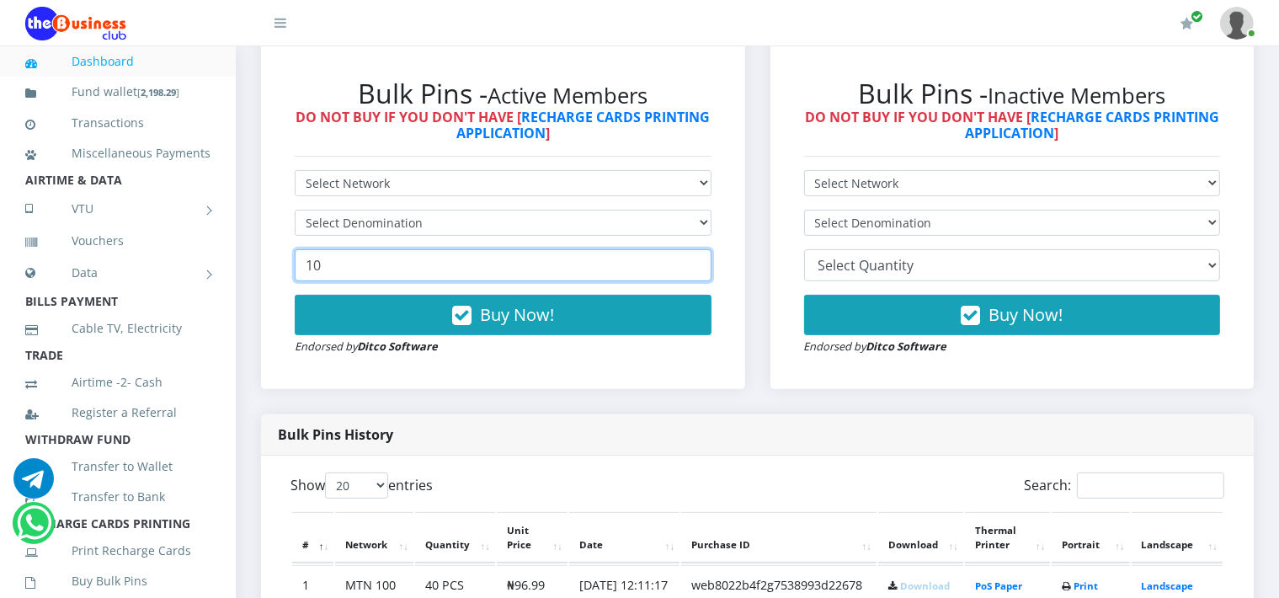
click at [488, 269] on input "10" at bounding box center [503, 265] width 417 height 32
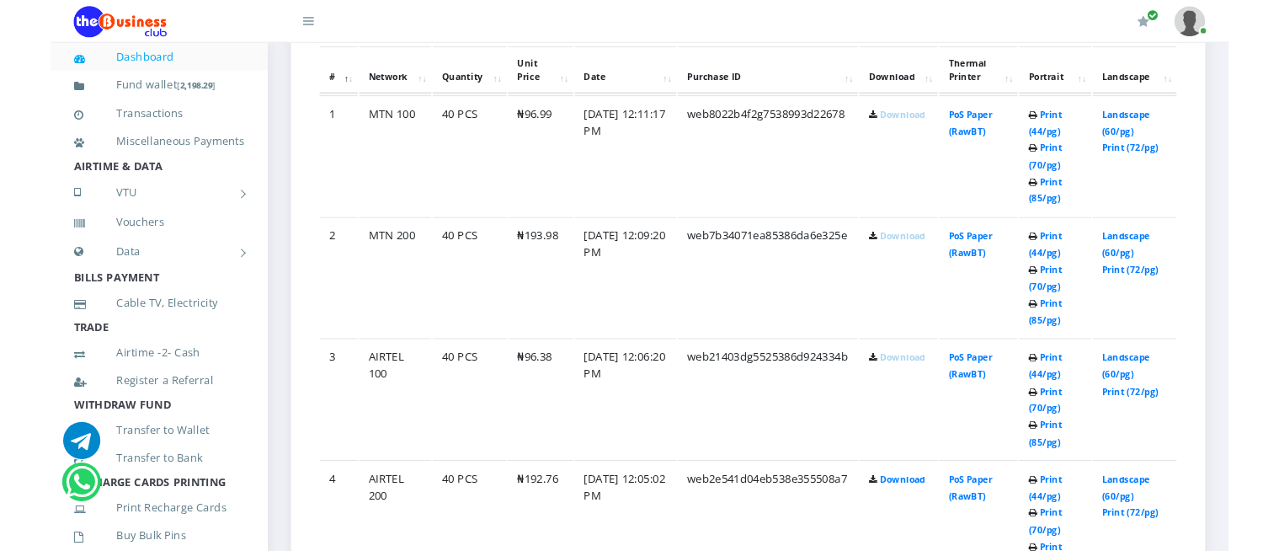
scroll to position [953, 0]
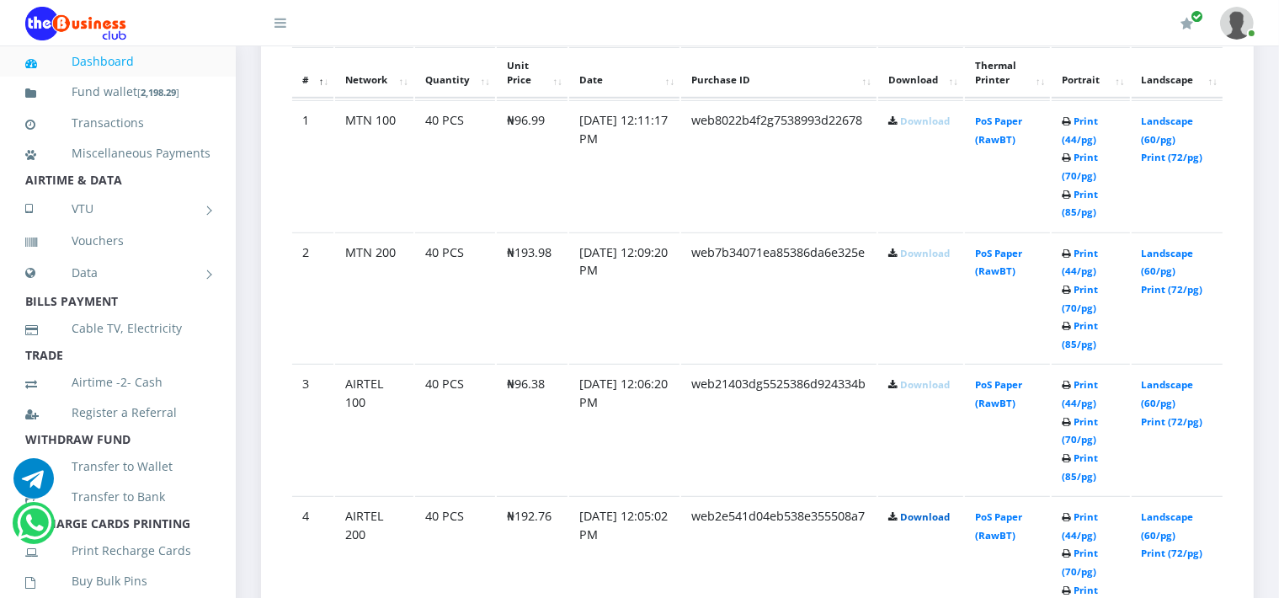
click at [910, 510] on link "Download" at bounding box center [925, 516] width 50 height 13
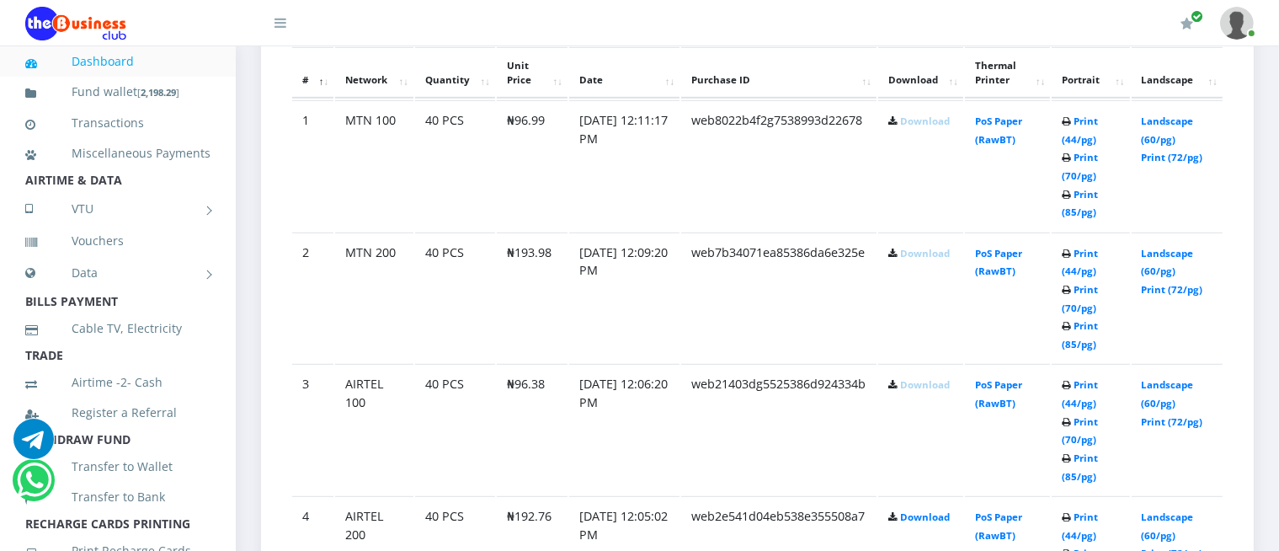
click at [913, 380] on link "Download" at bounding box center [925, 384] width 50 height 13
click at [902, 378] on link "Download" at bounding box center [925, 384] width 50 height 13
click at [903, 250] on link "Download" at bounding box center [925, 253] width 50 height 13
click at [906, 121] on link "Download" at bounding box center [925, 120] width 50 height 13
